Goal: Information Seeking & Learning: Check status

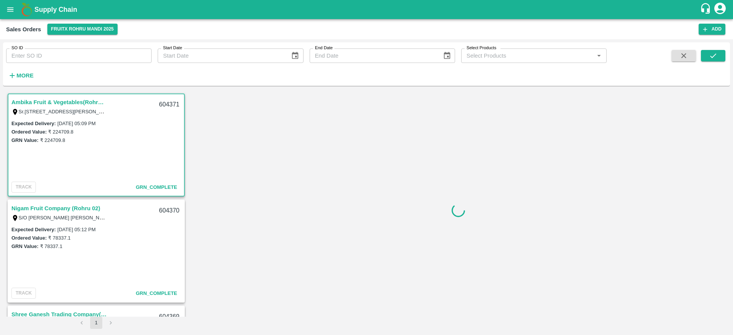
scroll to position [731, 0]
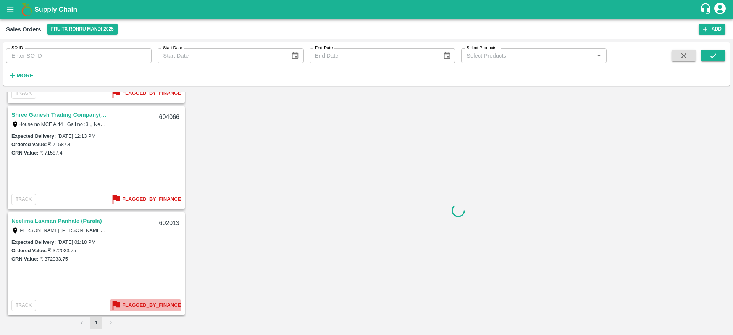
click at [138, 302] on b "Flagged_By_Finance" at bounding box center [151, 305] width 59 height 9
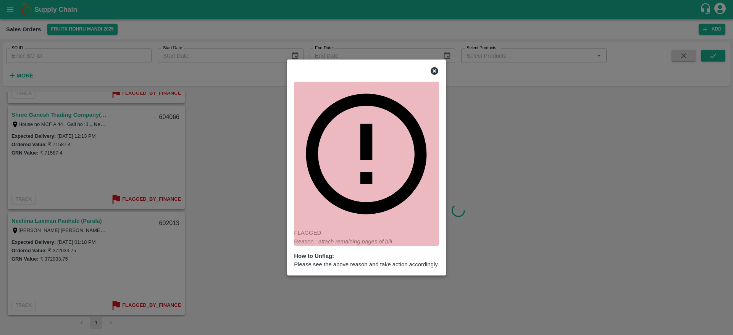
click at [434, 75] on icon at bounding box center [435, 71] width 8 height 8
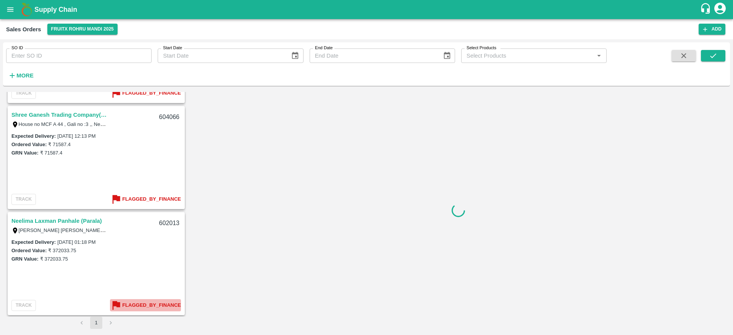
click at [136, 305] on b "Flagged_By_Finance" at bounding box center [151, 305] width 59 height 9
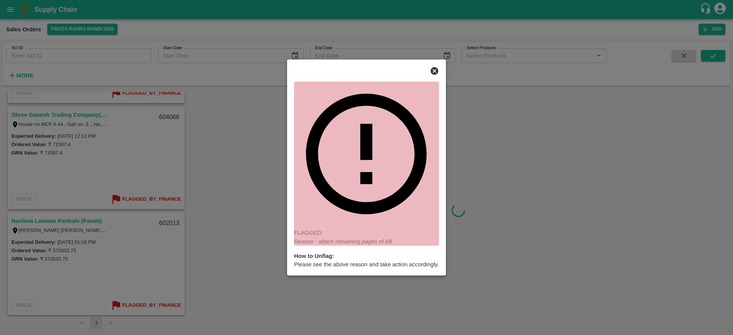
click at [437, 75] on icon at bounding box center [435, 71] width 8 height 8
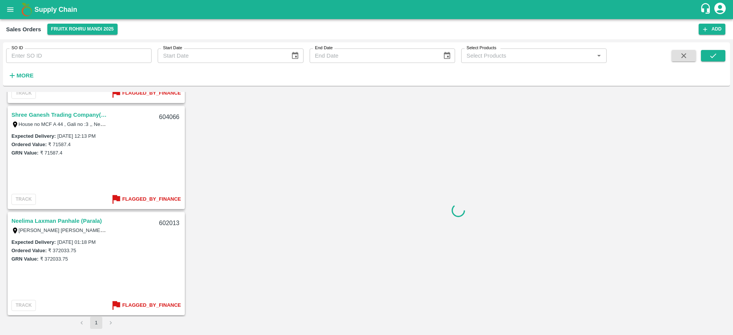
click at [70, 222] on link "Neelima Laxman Panhale (Parala)" at bounding box center [56, 221] width 91 height 10
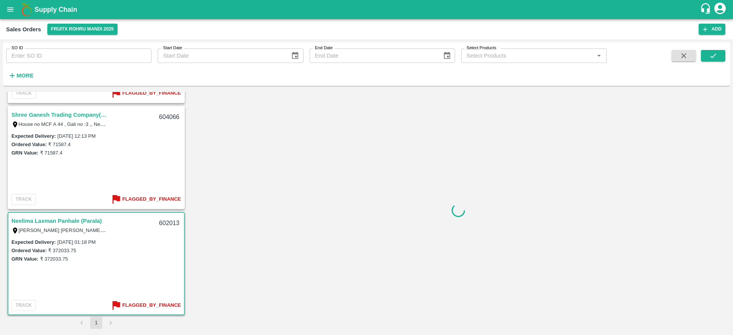
click at [76, 223] on link "Neelima Laxman Panhale (Parala)" at bounding box center [56, 221] width 91 height 10
click at [71, 217] on link "Neelima Laxman Panhale (Parala)" at bounding box center [56, 221] width 91 height 10
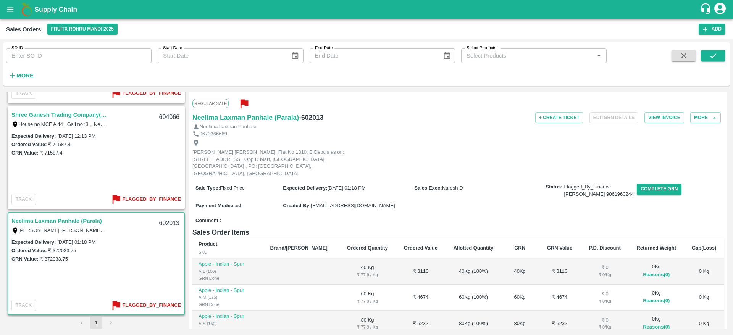
click at [78, 222] on link "Neelima Laxman Panhale (Parala)" at bounding box center [56, 221] width 91 height 10
click at [51, 222] on link "Neelima Laxman Panhale (Parala)" at bounding box center [56, 221] width 91 height 10
click at [545, 122] on button "+ Create Ticket" at bounding box center [559, 117] width 48 height 11
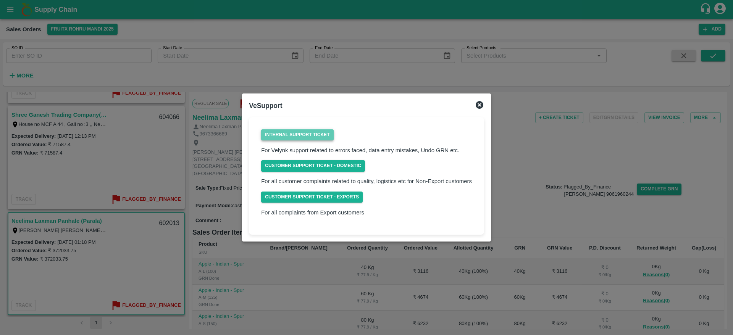
click at [319, 139] on link "Internal Support Ticket" at bounding box center [297, 134] width 72 height 11
click at [476, 107] on icon at bounding box center [480, 105] width 8 height 8
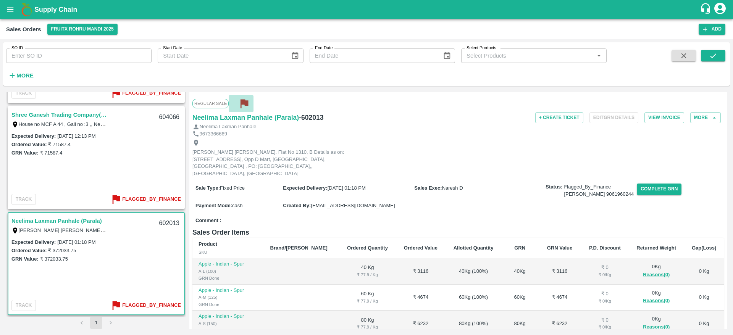
click at [252, 104] on button "button" at bounding box center [241, 103] width 25 height 17
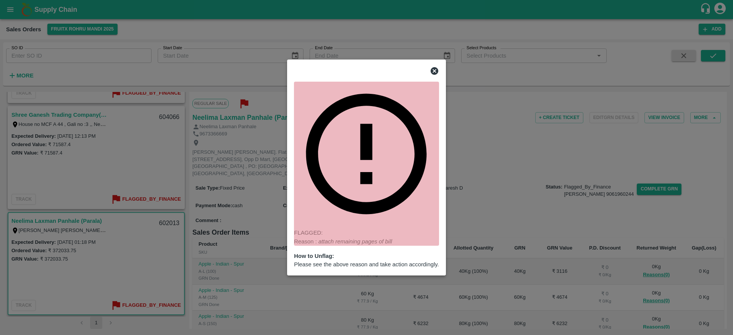
click at [437, 75] on icon at bounding box center [435, 71] width 8 height 8
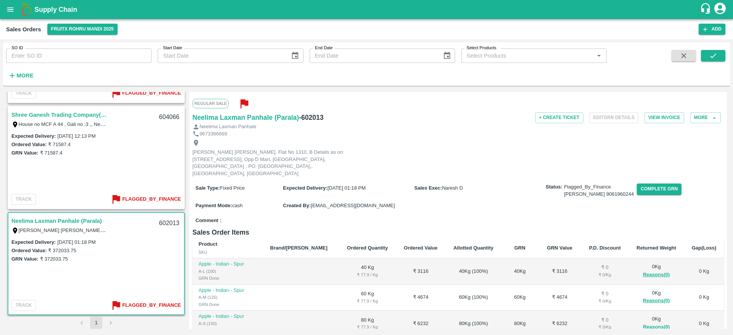
click at [309, 116] on h6 "- 602013" at bounding box center [311, 117] width 24 height 11
copy h6 "602013"
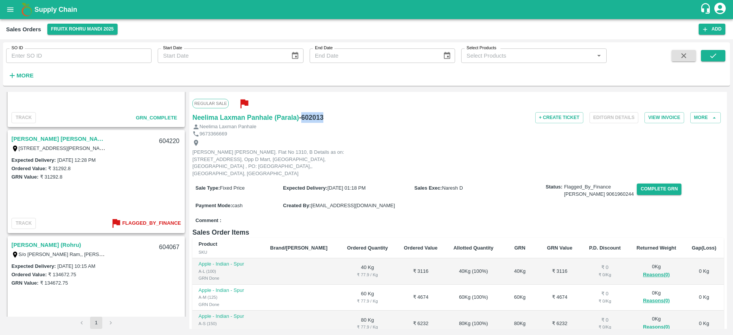
scroll to position [492, 0]
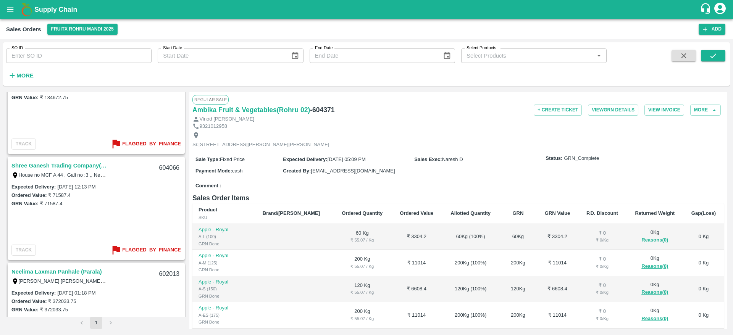
scroll to position [731, 0]
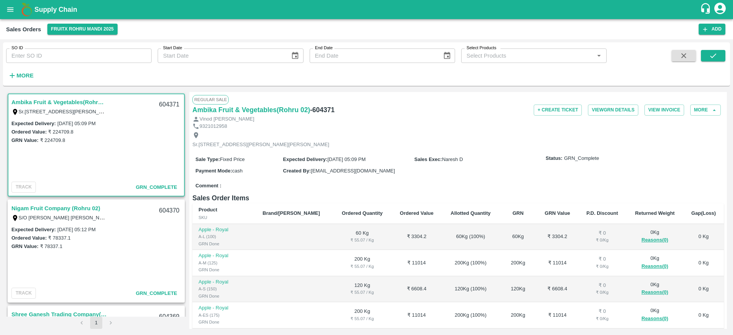
scroll to position [731, 0]
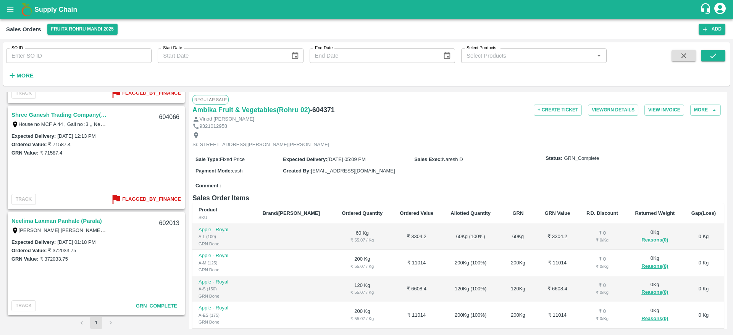
click at [167, 219] on div "602013" at bounding box center [169, 224] width 29 height 18
click at [111, 237] on div "Neelima Laxman Panhale (Parala) Neelima Laxman Panhale. Flat No 1310, B Details…" at bounding box center [96, 225] width 176 height 24
click at [66, 58] on input "SO ID" at bounding box center [79, 56] width 146 height 15
paste input "603889"
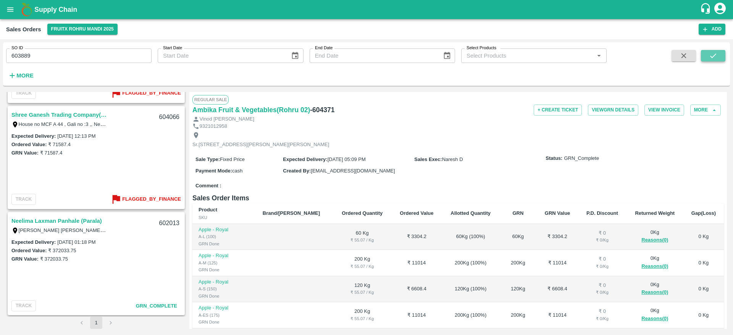
click at [711, 55] on icon "submit" at bounding box center [713, 56] width 8 height 8
click at [344, 224] on th "Ordered Quantity" at bounding box center [362, 214] width 58 height 21
click at [710, 57] on icon "submit" at bounding box center [713, 56] width 8 height 8
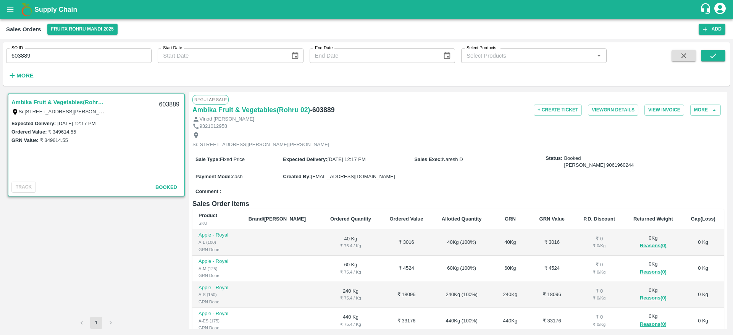
click at [84, 43] on div "SO ID 603889 SO ID" at bounding box center [76, 52] width 152 height 21
click at [76, 55] on input "603889" at bounding box center [79, 56] width 146 height 15
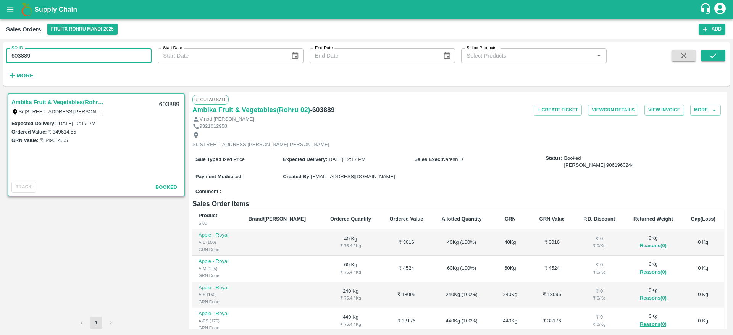
click at [76, 55] on input "603889" at bounding box center [79, 56] width 146 height 15
click at [26, 54] on input "603889" at bounding box center [79, 56] width 146 height 15
paste input "text"
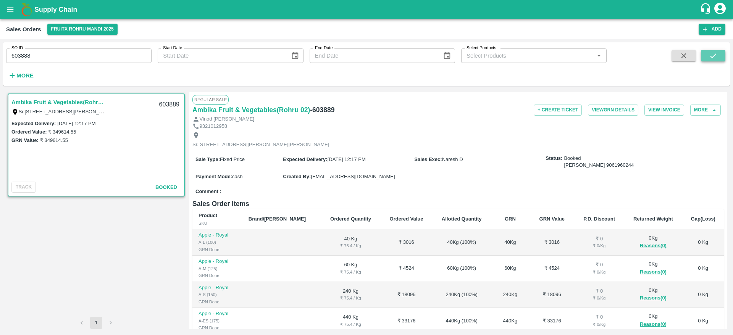
click at [714, 55] on icon "submit" at bounding box center [713, 56] width 8 height 8
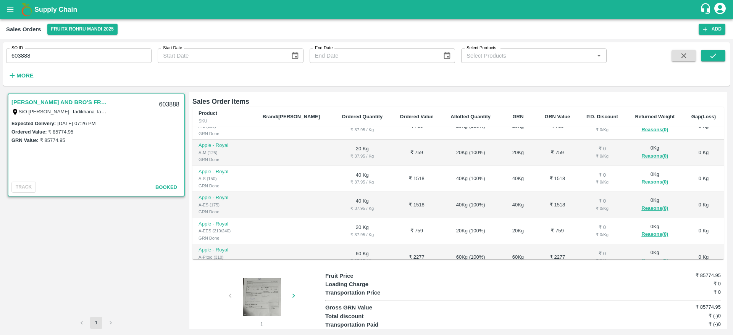
scroll to position [379, 0]
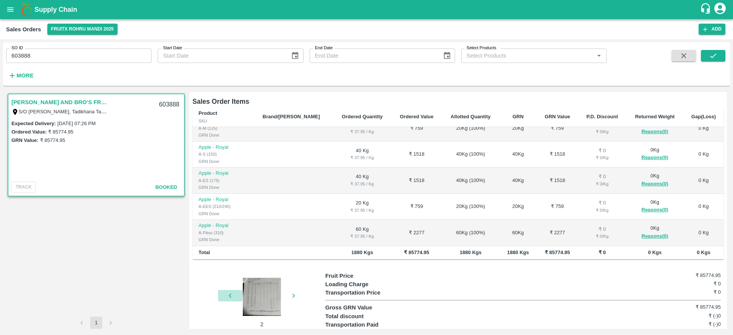
click at [225, 290] on button "button" at bounding box center [230, 295] width 24 height 11
click at [258, 278] on div at bounding box center [261, 297] width 57 height 38
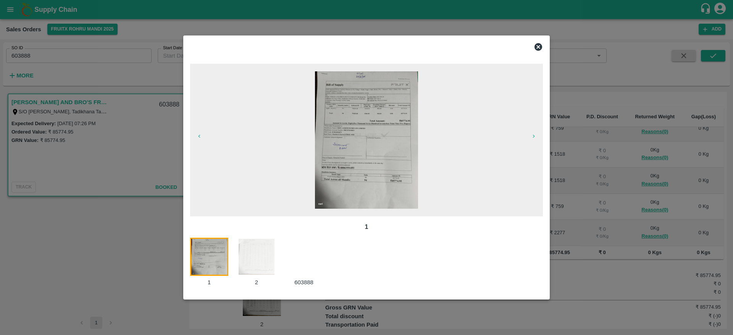
click at [359, 89] on img at bounding box center [366, 140] width 103 height 138
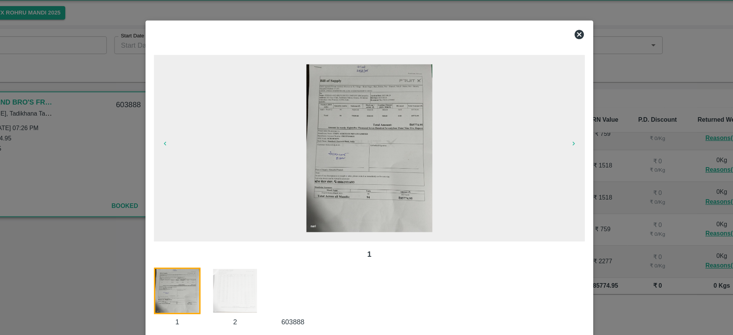
click at [536, 48] on icon at bounding box center [539, 47] width 8 height 8
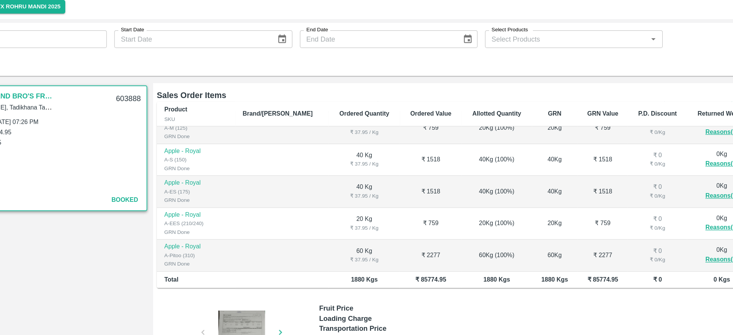
scroll to position [0, 0]
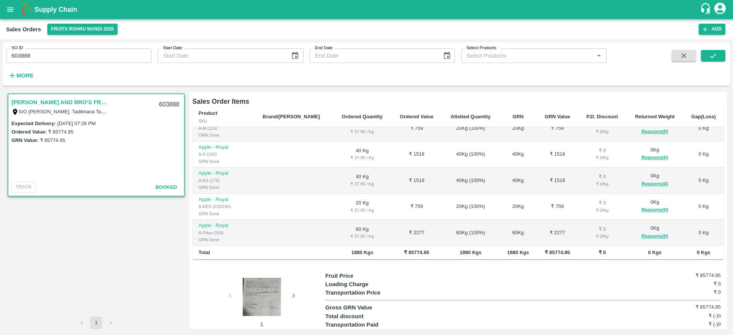
click at [41, 57] on input "603888" at bounding box center [79, 56] width 146 height 15
paste input "text"
click at [710, 56] on icon "submit" at bounding box center [713, 56] width 8 height 8
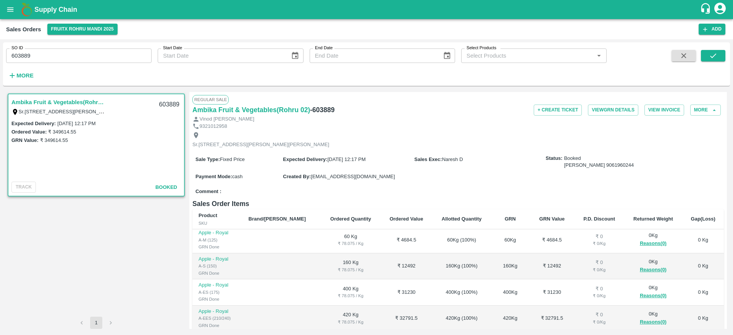
scroll to position [127, 0]
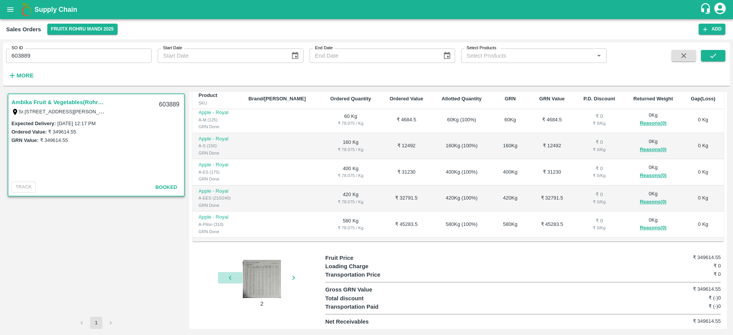
click at [227, 278] on icon "button" at bounding box center [230, 278] width 8 height 8
click at [269, 286] on div at bounding box center [261, 279] width 57 height 38
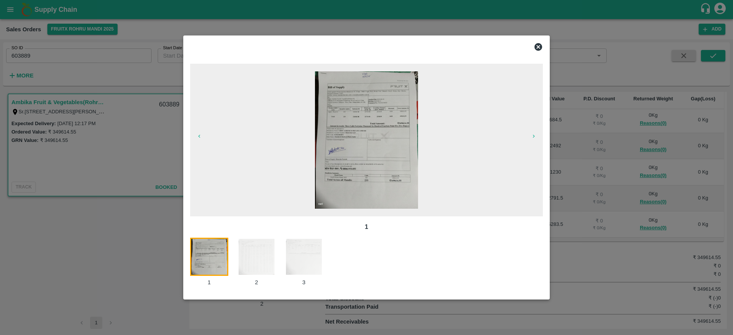
click at [540, 46] on icon at bounding box center [539, 47] width 8 height 8
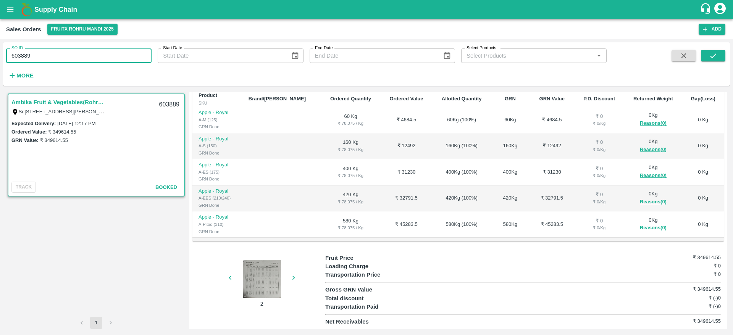
click at [60, 61] on input "603889" at bounding box center [79, 56] width 146 height 15
type input "6"
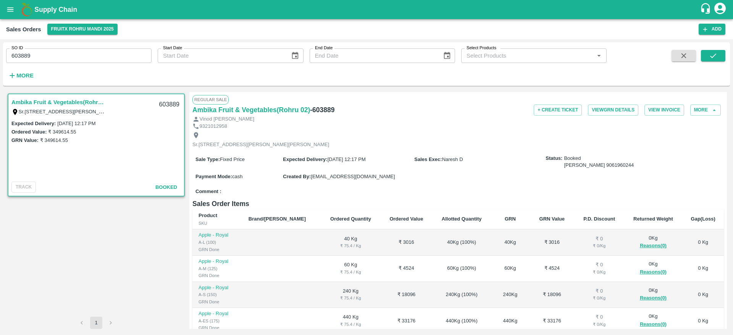
click at [46, 53] on input "603889" at bounding box center [79, 56] width 146 height 15
type input "6"
click at [14, 10] on icon "open drawer" at bounding box center [10, 9] width 8 height 8
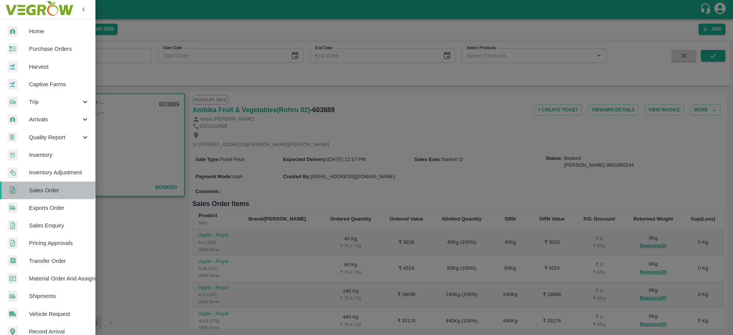
click at [47, 188] on span "Sales Order" at bounding box center [59, 190] width 60 height 8
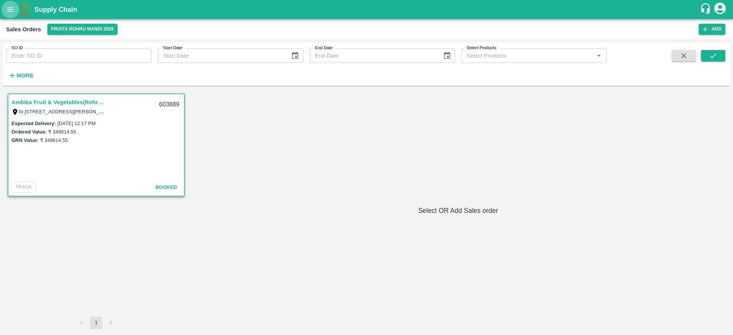
click at [9, 6] on icon "open drawer" at bounding box center [10, 9] width 8 height 8
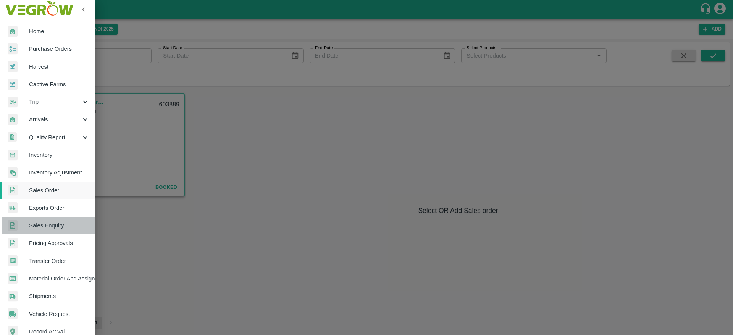
click at [61, 226] on span "Sales Enquiry" at bounding box center [59, 226] width 60 height 8
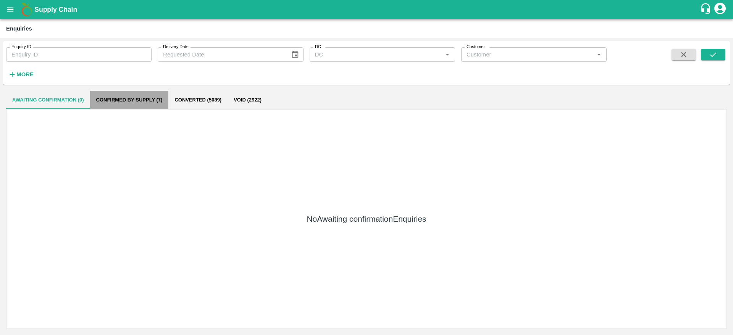
click at [133, 104] on button "Confirmed by supply (7)" at bounding box center [129, 100] width 79 height 18
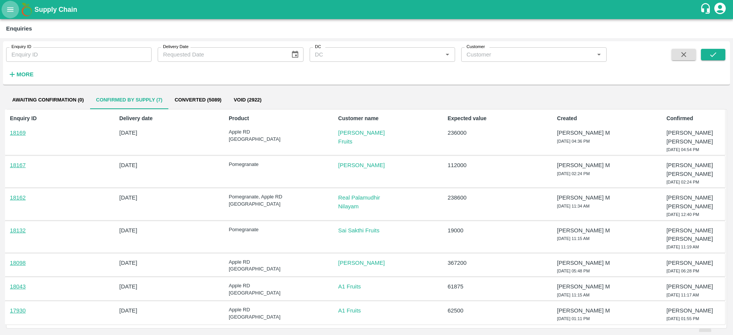
click at [6, 8] on icon "open drawer" at bounding box center [10, 9] width 8 height 8
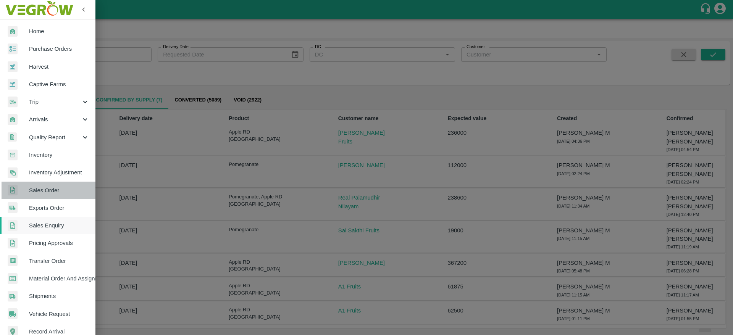
click at [51, 192] on span "Sales Order" at bounding box center [59, 190] width 60 height 8
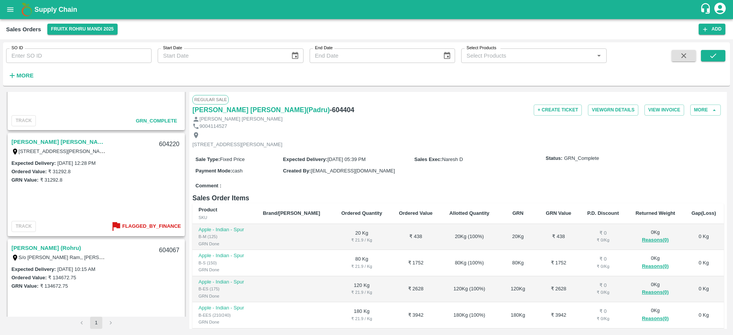
scroll to position [595, 0]
